Goal: Transaction & Acquisition: Purchase product/service

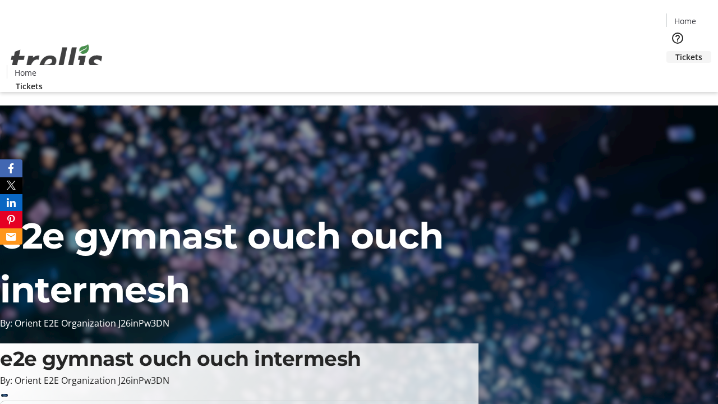
click at [675, 51] on span "Tickets" at bounding box center [688, 57] width 27 height 12
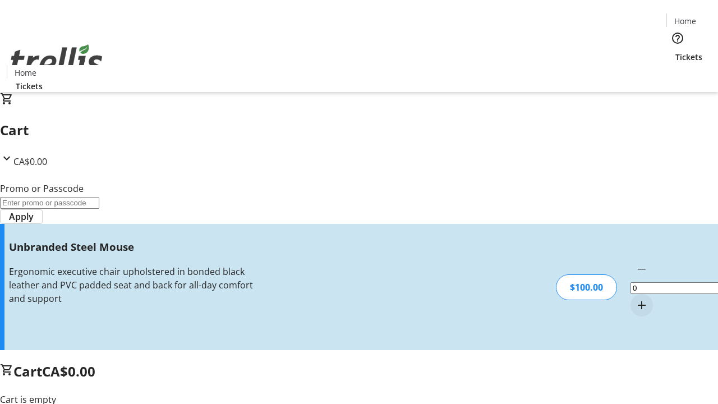
click at [635, 298] on mat-icon "Increment by one" at bounding box center [641, 304] width 13 height 13
type input "1"
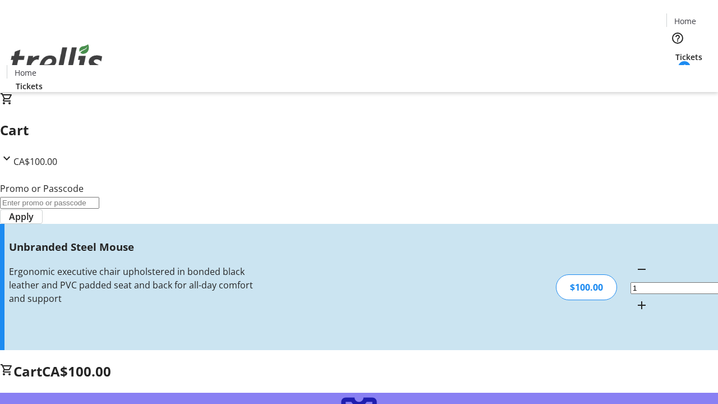
type input "FREE"
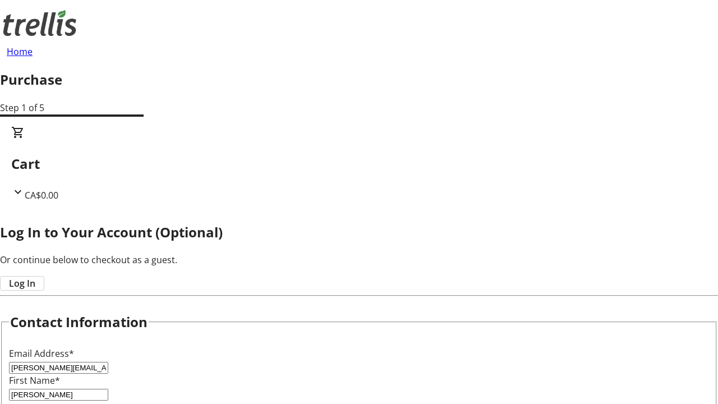
type input "[PERSON_NAME]"
